Goal: Information Seeking & Learning: Understand process/instructions

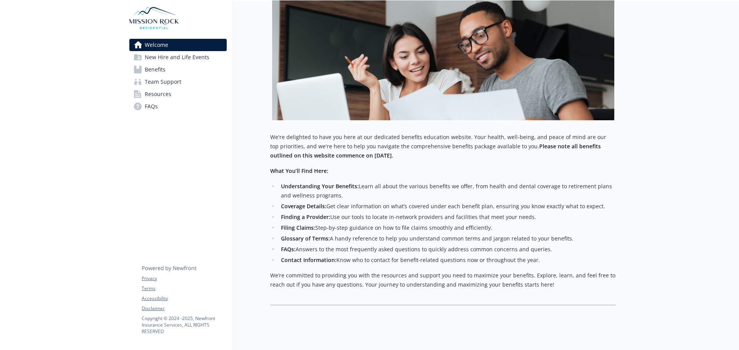
scroll to position [130, 0]
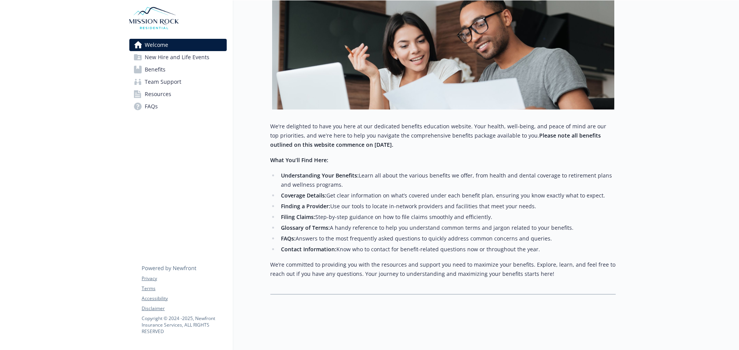
click at [172, 72] on link "Benefits" at bounding box center [177, 69] width 97 height 12
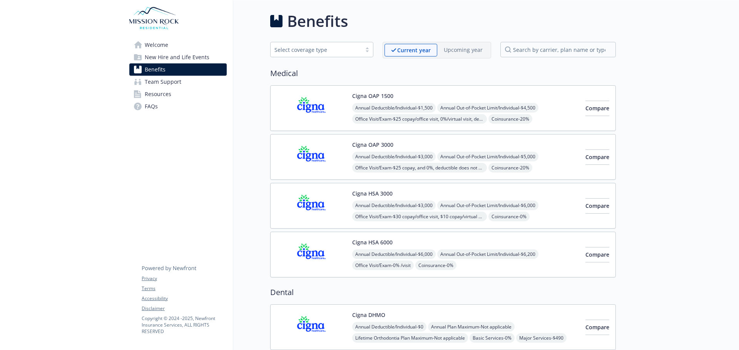
click at [158, 45] on span "Welcome" at bounding box center [156, 45] width 23 height 12
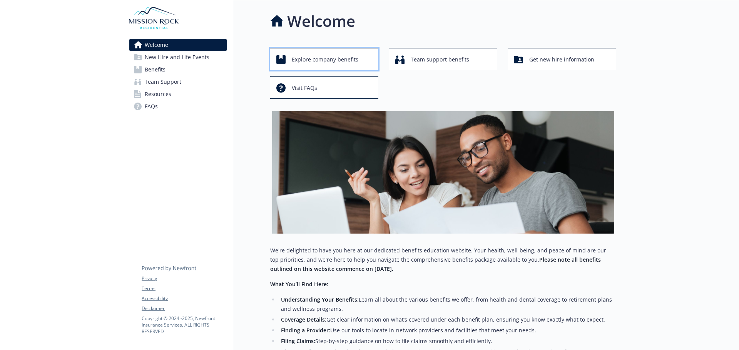
click at [305, 59] on span "Explore company benefits" at bounding box center [325, 59] width 67 height 15
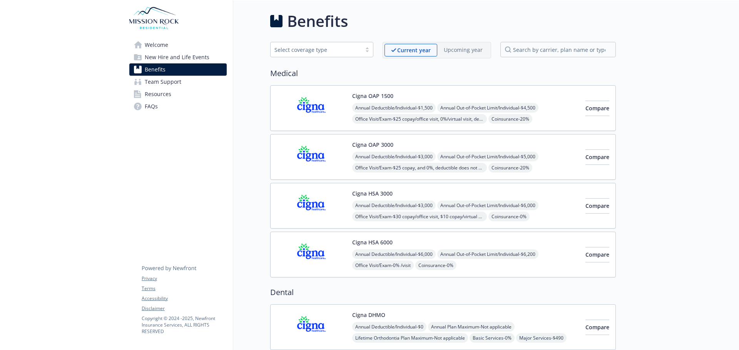
click at [210, 58] on link "New Hire and Life Events" at bounding box center [177, 57] width 97 height 12
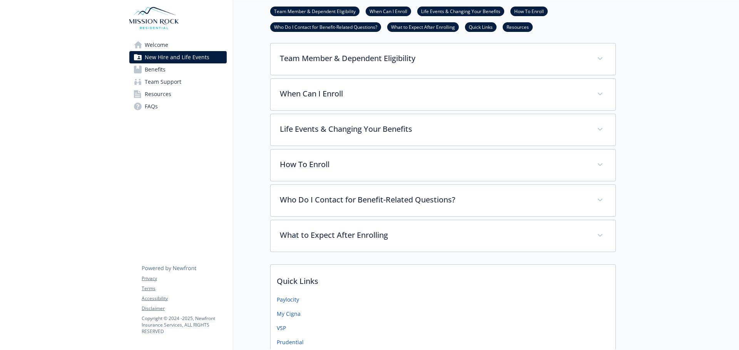
scroll to position [192, 0]
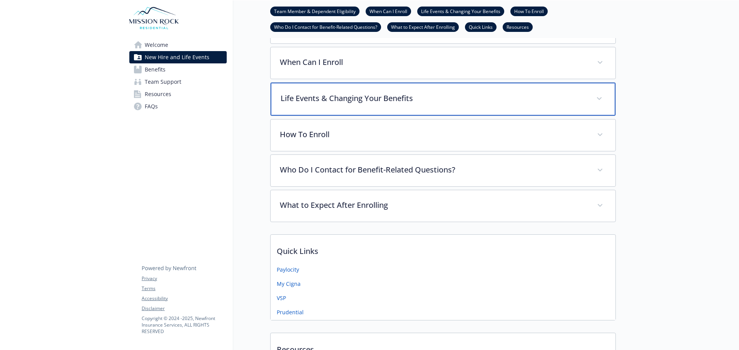
click at [333, 109] on div "Life Events & Changing Your Benefits" at bounding box center [442, 99] width 345 height 33
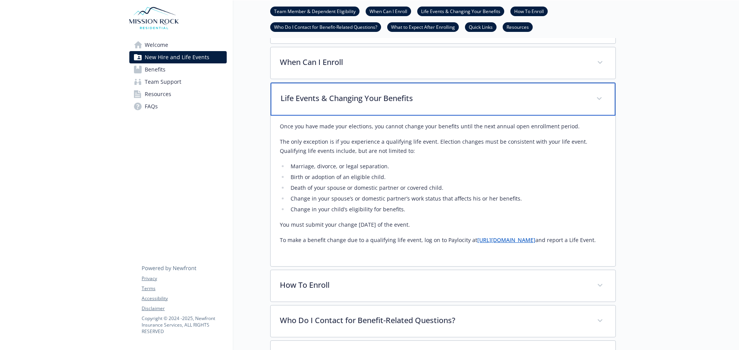
click at [333, 109] on div "Life Events & Changing Your Benefits" at bounding box center [442, 99] width 345 height 33
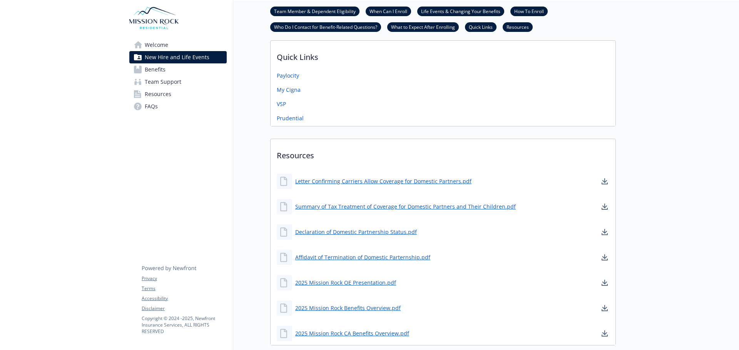
scroll to position [443, 0]
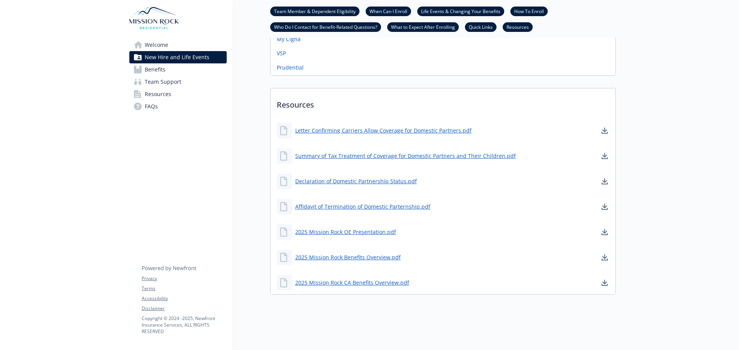
click at [172, 93] on link "Resources" at bounding box center [177, 94] width 97 height 12
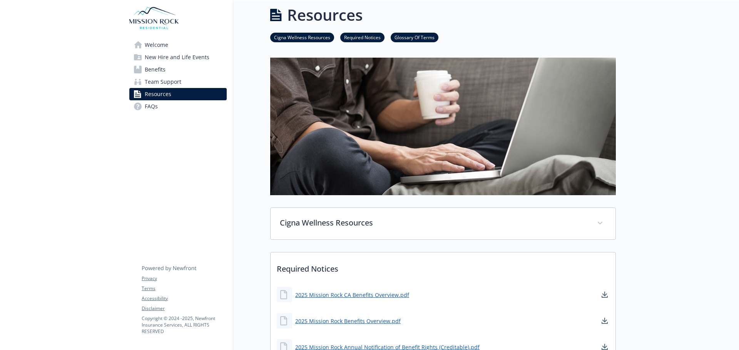
scroll to position [442, 0]
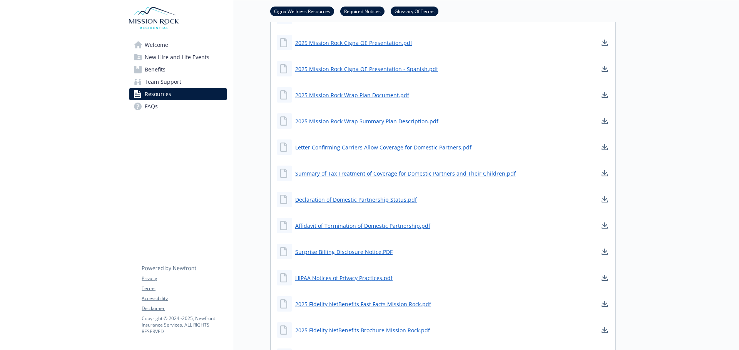
click at [176, 68] on link "Benefits" at bounding box center [177, 69] width 97 height 12
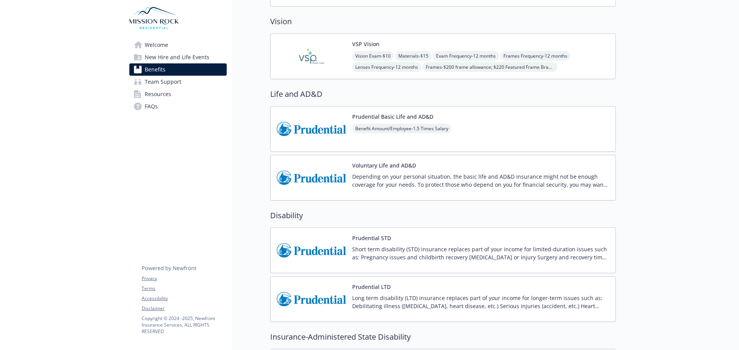
click at [183, 47] on link "Welcome" at bounding box center [177, 45] width 97 height 12
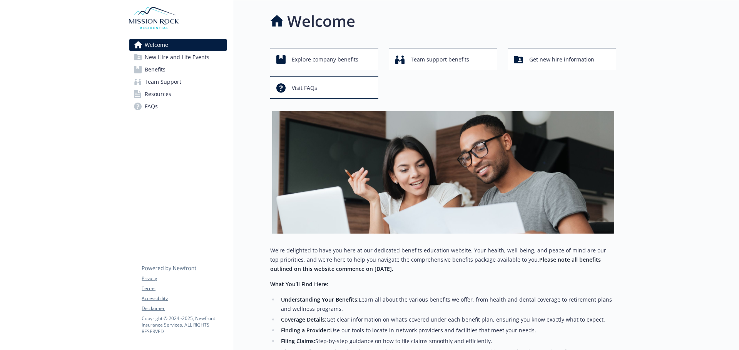
click at [189, 58] on span "New Hire and Life Events" at bounding box center [177, 57] width 65 height 12
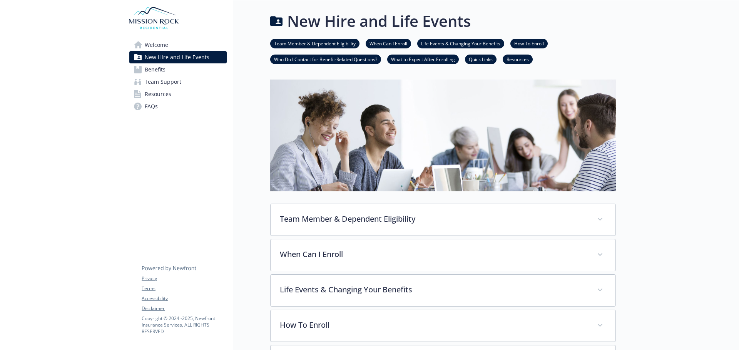
click at [526, 42] on link "How To Enroll" at bounding box center [528, 43] width 37 height 7
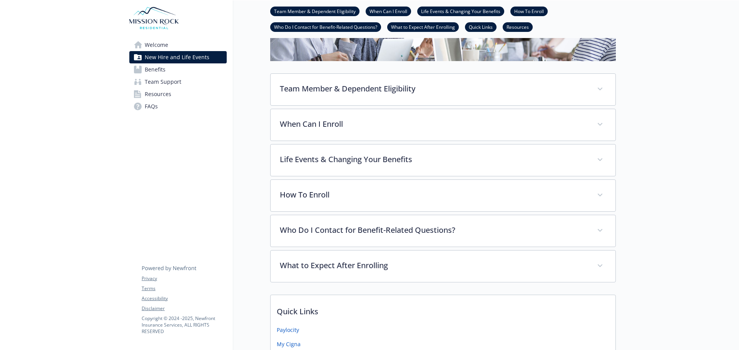
scroll to position [270, 6]
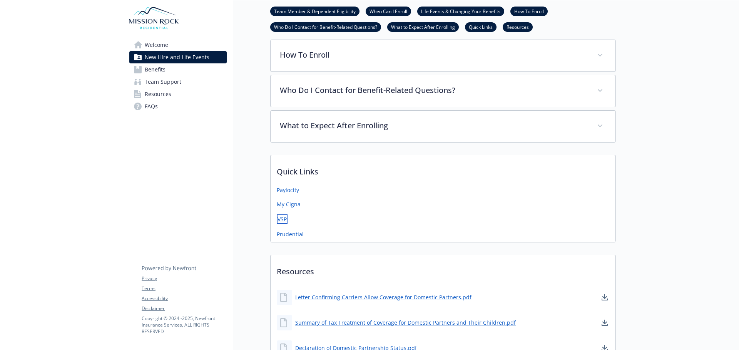
click at [278, 219] on link "VSP" at bounding box center [282, 220] width 11 height 10
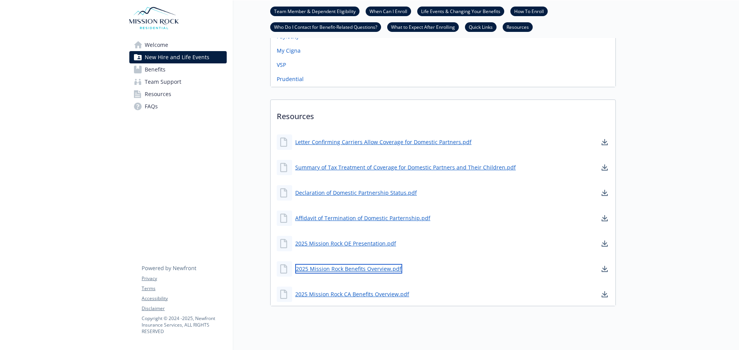
click at [352, 275] on div "2025 Mission Rock Benefits Overview.pdf" at bounding box center [339, 269] width 125 height 15
click at [352, 270] on link "2025 Mission Rock Benefits Overview.pdf" at bounding box center [348, 269] width 107 height 10
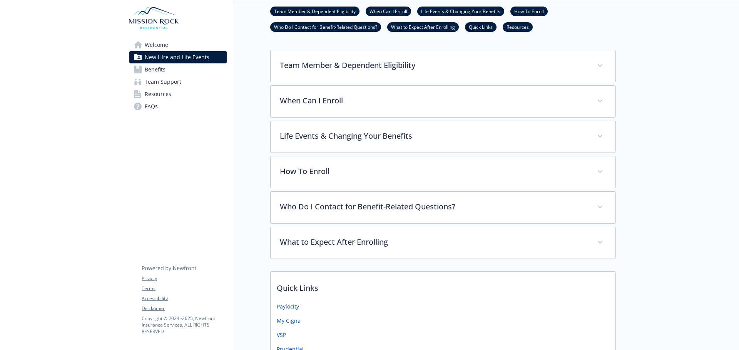
scroll to position [78, 6]
